Goal: Task Accomplishment & Management: Use online tool/utility

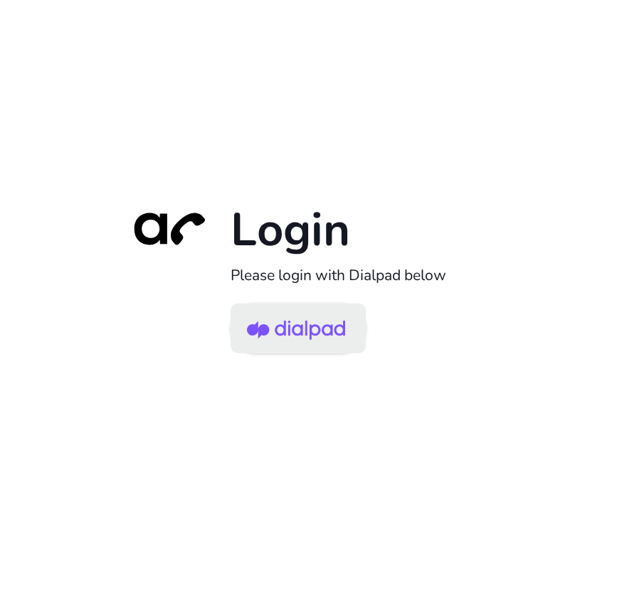
click at [328, 341] on img at bounding box center [296, 330] width 98 height 46
click at [325, 337] on img at bounding box center [296, 330] width 98 height 46
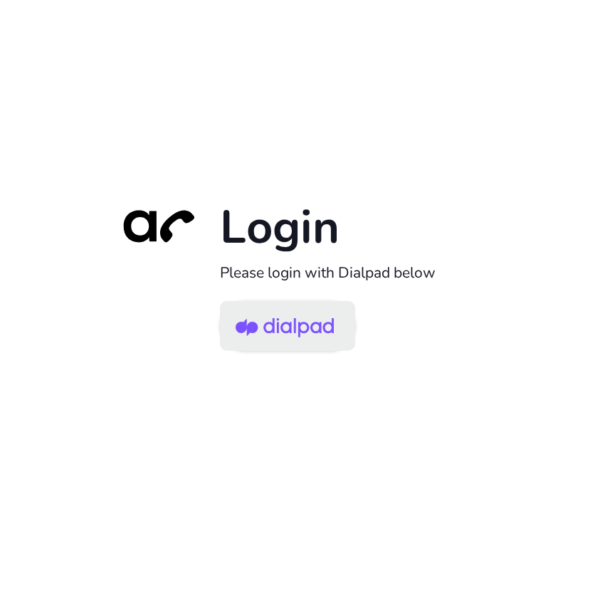
click at [297, 327] on img at bounding box center [284, 327] width 98 height 46
